Goal: Transaction & Acquisition: Purchase product/service

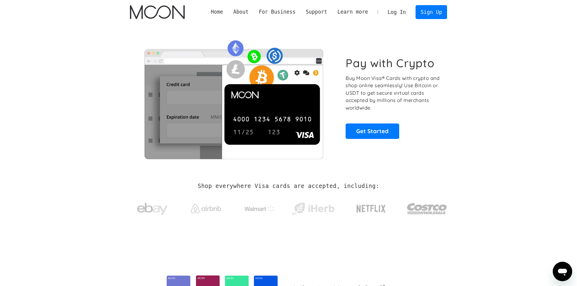
click at [393, 14] on link "Log In" at bounding box center [397, 11] width 28 height 13
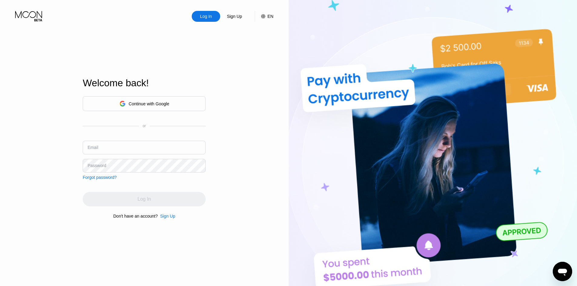
click at [128, 148] on input "text" at bounding box center [144, 148] width 123 height 14
paste input "mickenyfiken022@proton.me"
type input "mickenyfiken022@proton.me"
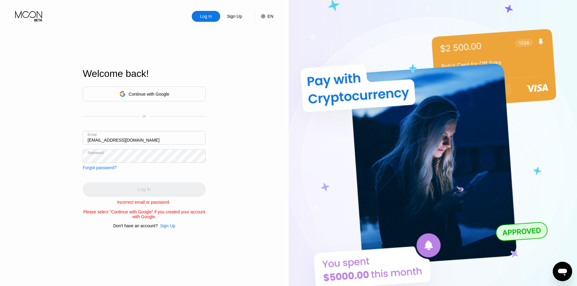
click at [36, 140] on div "Log In Sign Up EN Language English Save Welcome back! Continue with Google or E…" at bounding box center [144, 157] width 289 height 315
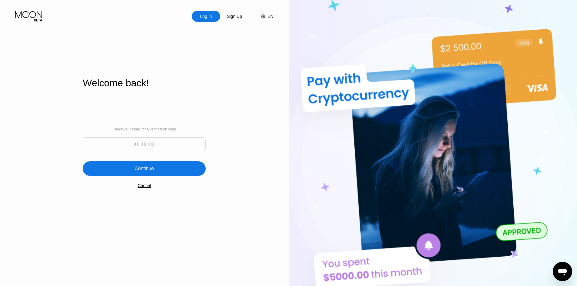
click at [140, 149] on input at bounding box center [144, 145] width 123 height 14
paste input "487210"
type input "487210"
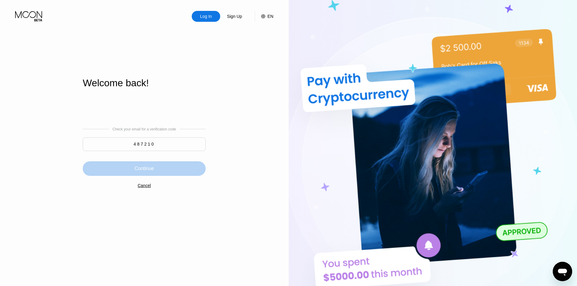
click at [171, 171] on div "Continue" at bounding box center [144, 168] width 123 height 15
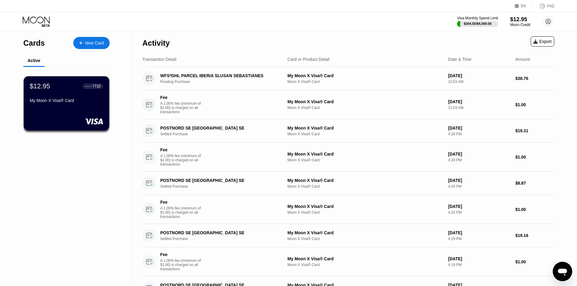
click at [523, 19] on div "$12.95" at bounding box center [520, 19] width 20 height 6
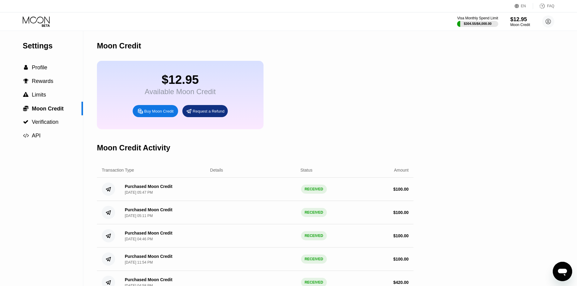
click at [150, 114] on div "Buy Moon Credit" at bounding box center [158, 111] width 29 height 5
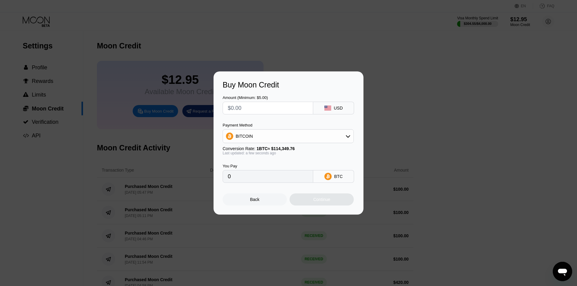
click at [277, 110] on input "text" at bounding box center [268, 108] width 80 height 12
type input "$20"
type input "0.00017491"
type input "$200"
type input "0.00174902"
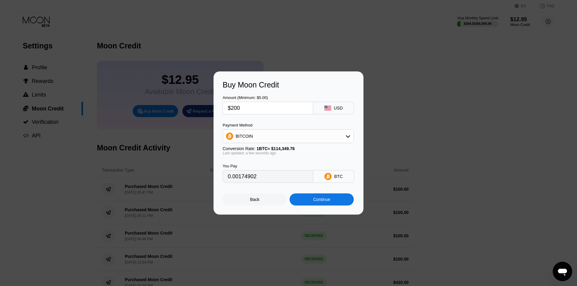
type input "$20"
type input "0.00017491"
type input "$2"
type input "0.00001750"
type input "0"
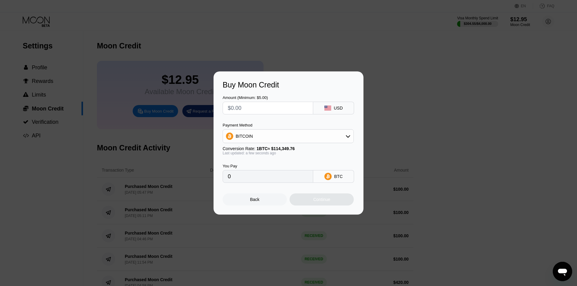
type input "$1"
type input "0.00000875"
type input "$10"
type input "0.00008746"
type input "$100"
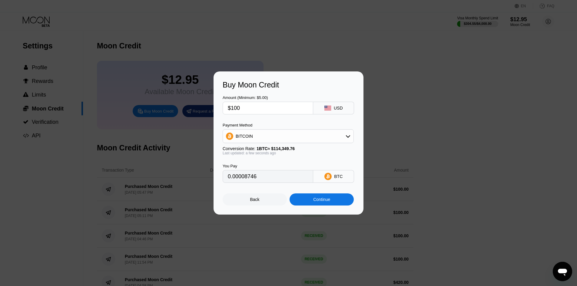
type input "0.00087451"
type input "$100"
click at [314, 201] on div "Continue" at bounding box center [321, 199] width 17 height 5
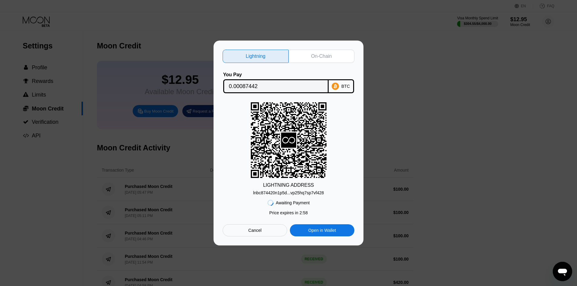
click at [325, 53] on div "On-Chain" at bounding box center [321, 56] width 21 height 6
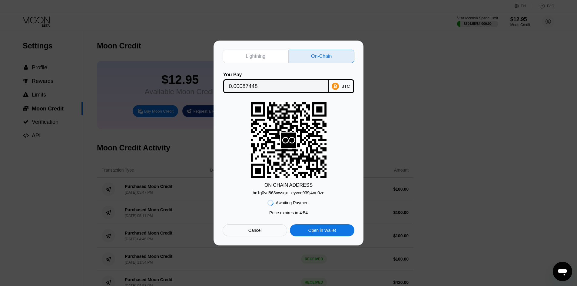
click at [310, 195] on div "bc1q0vd863nwsqx...eyvce939j4nu0ze" at bounding box center [289, 193] width 72 height 5
click at [304, 83] on input "0.00087448" at bounding box center [276, 86] width 94 height 12
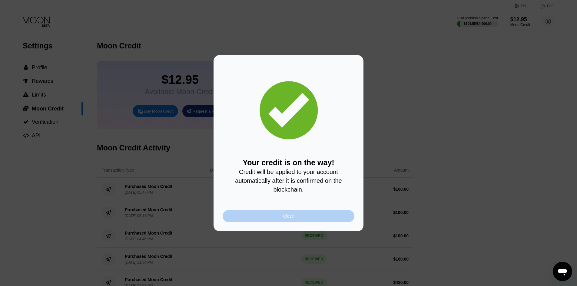
click at [323, 217] on div "Close" at bounding box center [289, 216] width 132 height 12
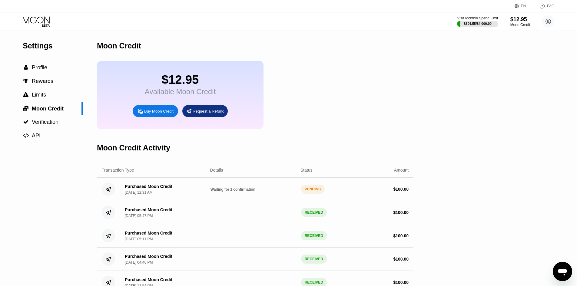
click at [378, 118] on div "$12.95 Available Moon Credit Buy Moon Credit Request a Refund" at bounding box center [255, 95] width 317 height 68
